Goal: Find specific page/section: Find specific page/section

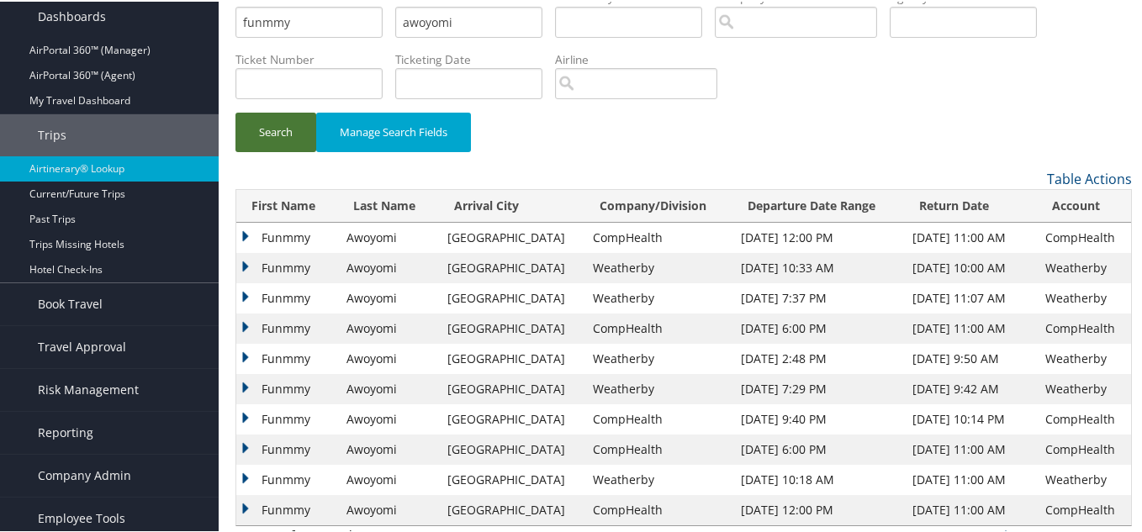
scroll to position [84, 0]
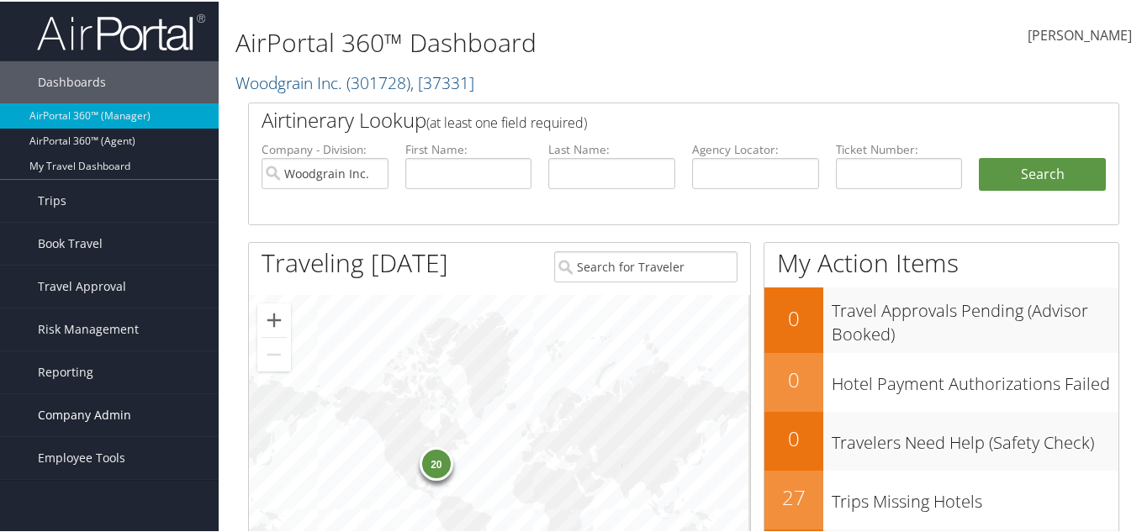
drag, startPoint x: 113, startPoint y: 417, endPoint x: 141, endPoint y: 415, distance: 28.7
click at [114, 416] on span "Company Admin" at bounding box center [84, 414] width 93 height 42
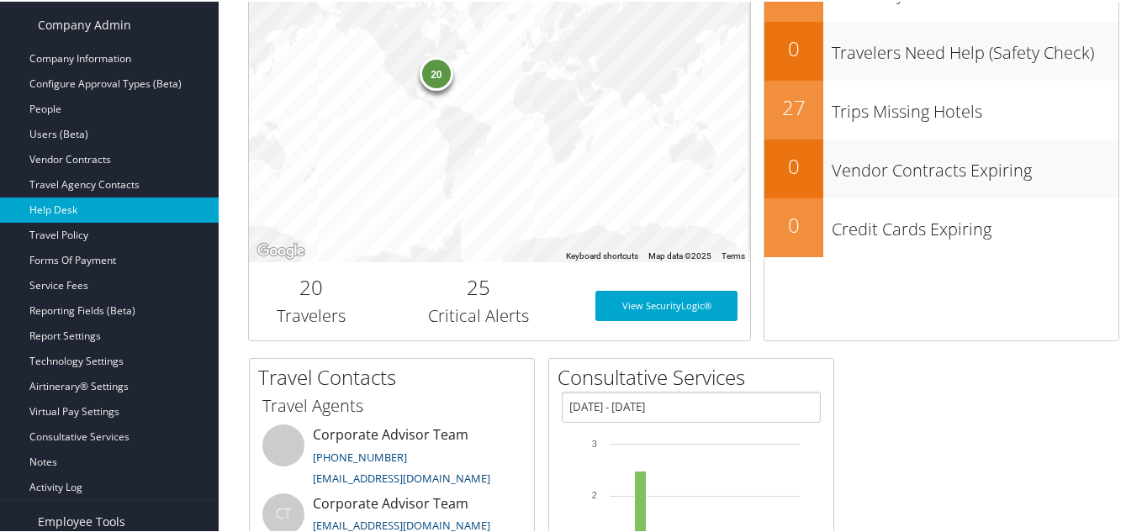
scroll to position [505, 0]
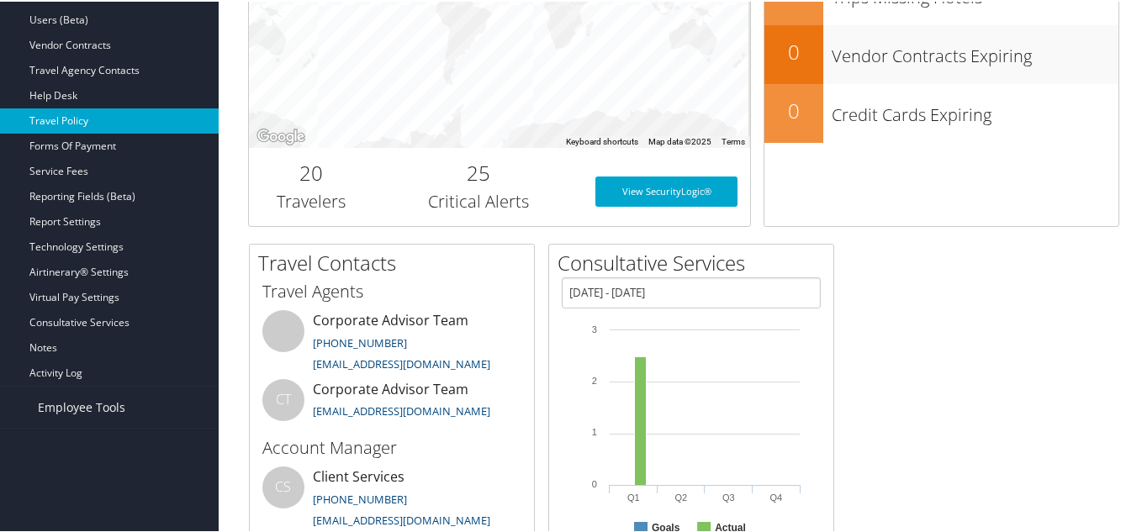
click at [90, 123] on link "Travel Policy" at bounding box center [109, 119] width 219 height 25
